Goal: Information Seeking & Learning: Learn about a topic

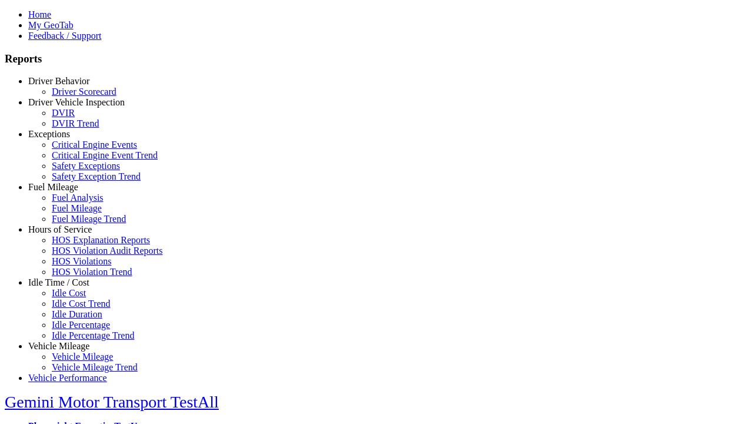
click at [68, 287] on link "Idle Time / Cost" at bounding box center [58, 282] width 61 height 10
click at [76, 330] on link "Idle Percentage Trend" at bounding box center [93, 335] width 82 height 10
select select "**"
